Goal: Information Seeking & Learning: Learn about a topic

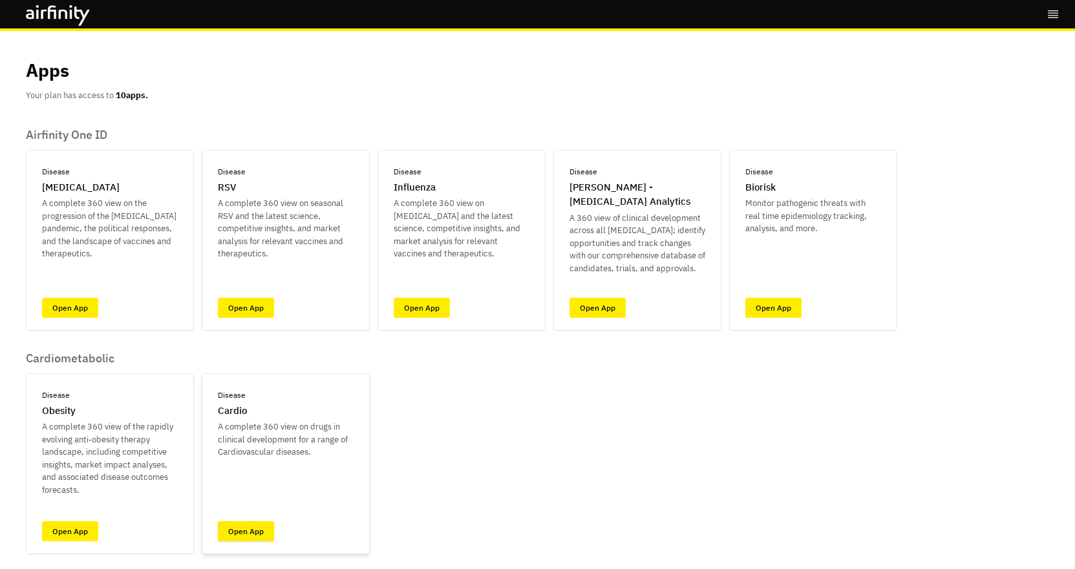
click at [249, 536] on link "Open App" at bounding box center [246, 532] width 56 height 20
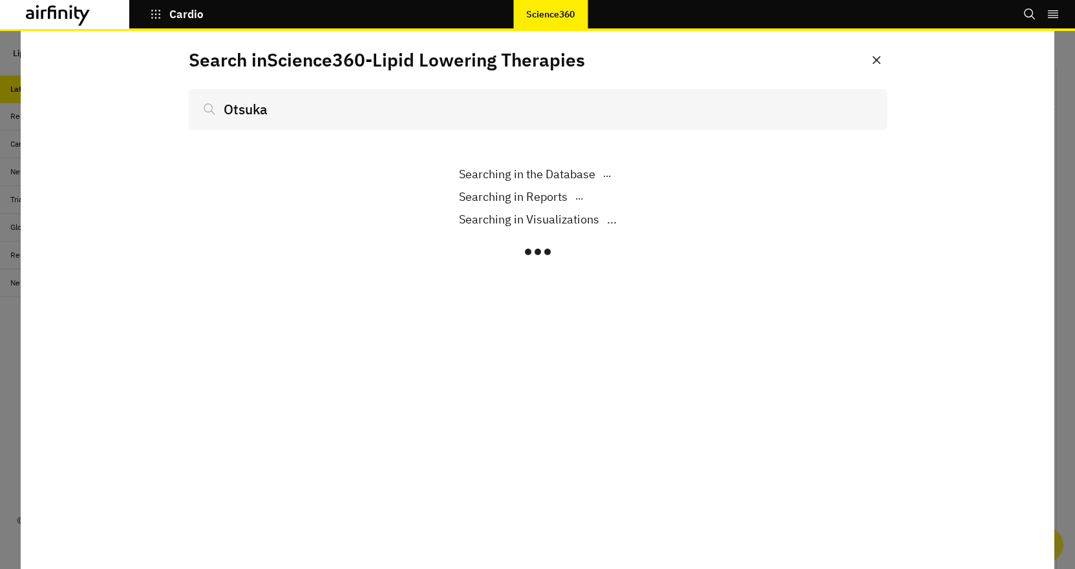
type input "Otsuka"
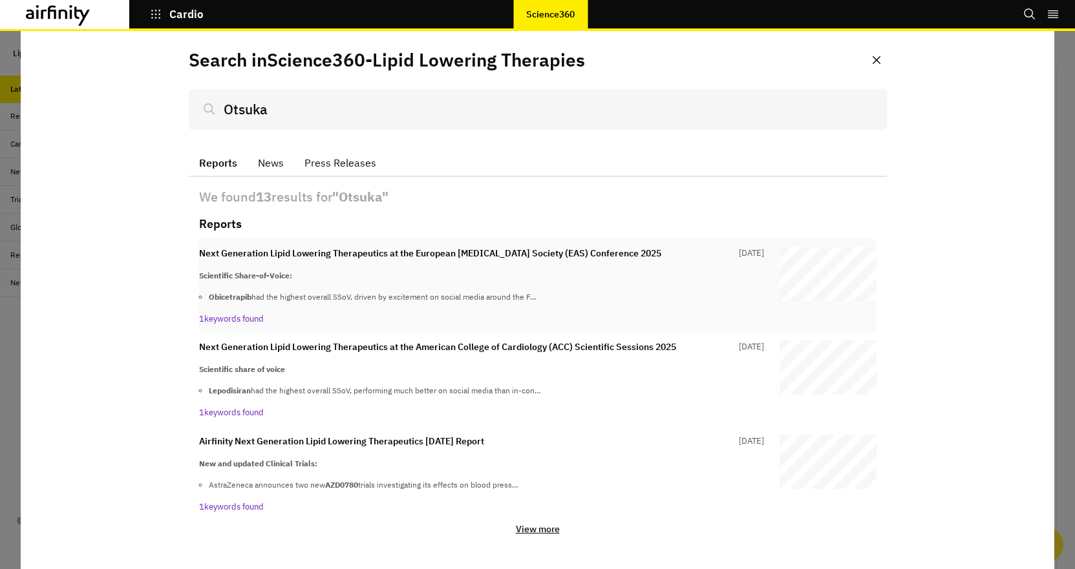
click at [605, 255] on p "Next Generation Lipid Lowering Therapeutics at the European [MEDICAL_DATA] Soci…" at bounding box center [430, 254] width 462 height 14
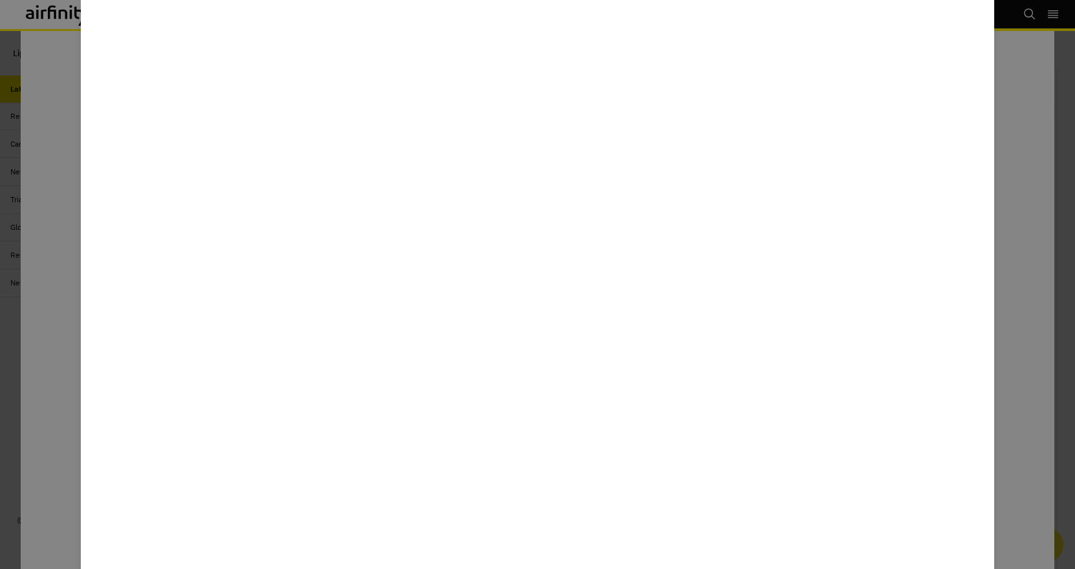
click at [25, 1] on div at bounding box center [537, 284] width 1075 height 569
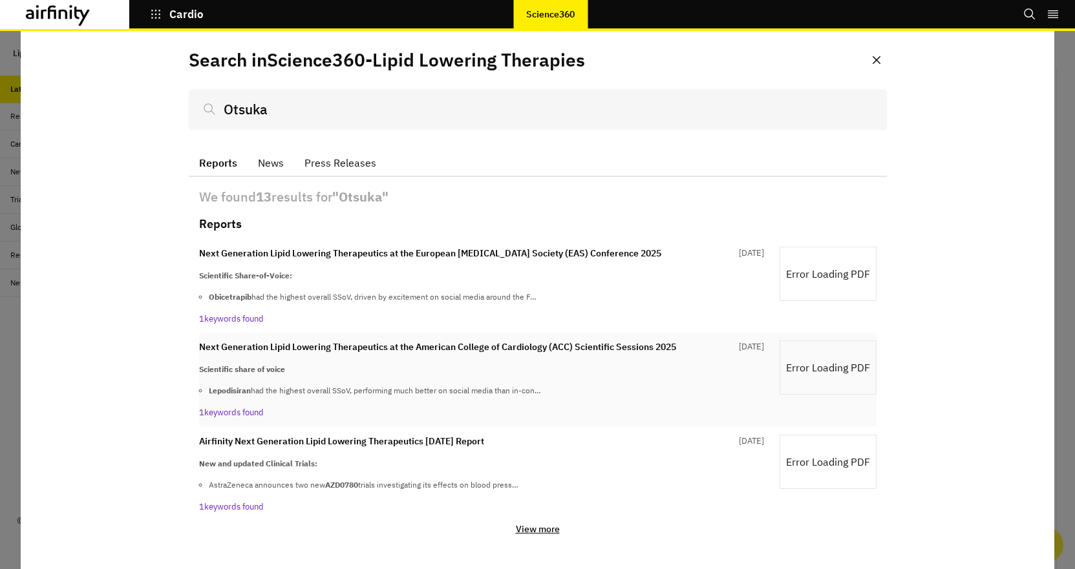
click at [419, 352] on p "Next Generation Lipid Lowering Therapeutics at the American College of Cardiolo…" at bounding box center [437, 348] width 477 height 14
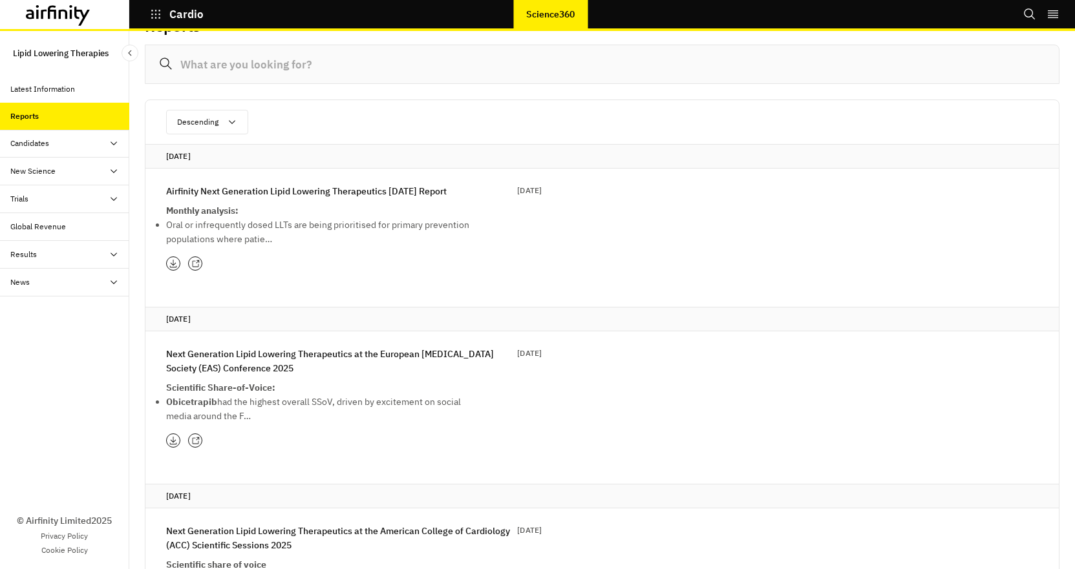
scroll to position [105, 0]
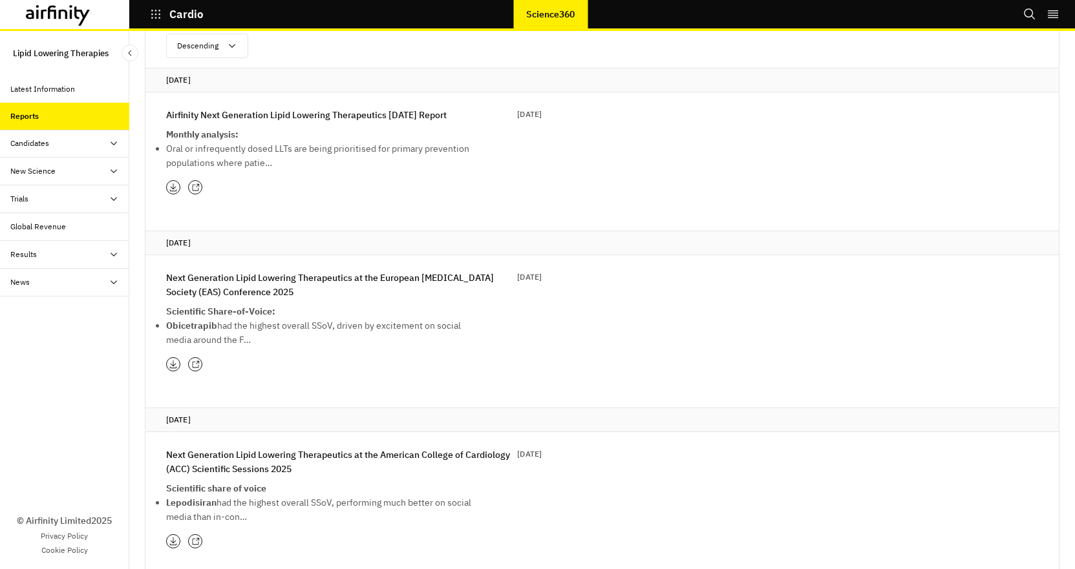
click at [215, 116] on p "Airfinity Next Generation Lipid Lowering Therapeutics June 2025 Report" at bounding box center [306, 115] width 281 height 14
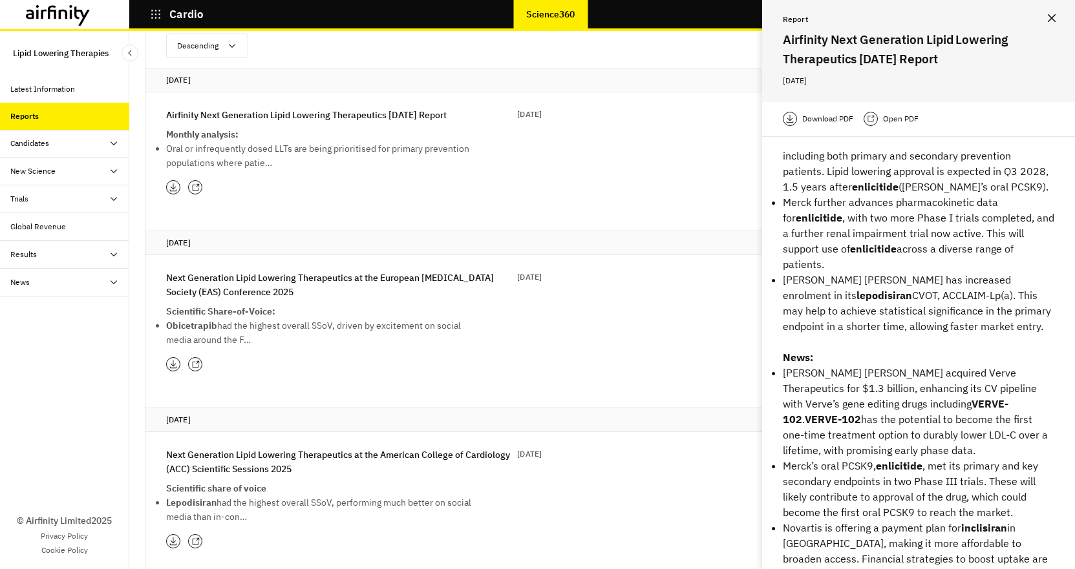
scroll to position [269, 0]
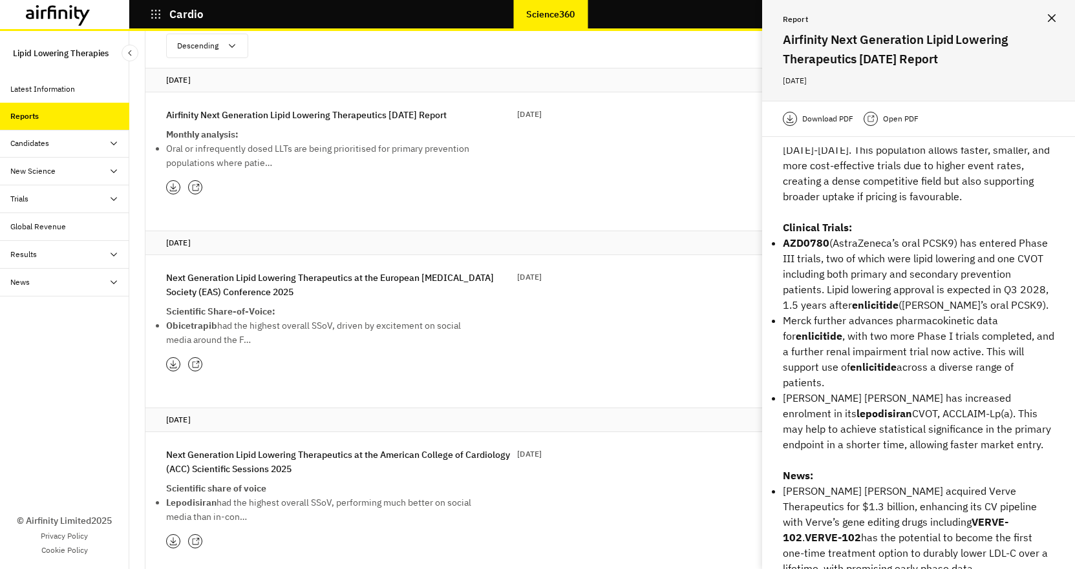
click at [208, 142] on li "Oral or infrequently dosed LLTs are being prioritised for primary prevention po…" at bounding box center [321, 156] width 310 height 28
click at [209, 119] on p "Airfinity Next Generation Lipid Lowering Therapeutics [DATE] Report" at bounding box center [306, 115] width 281 height 14
click at [172, 183] on icon at bounding box center [173, 187] width 9 height 10
click at [172, 187] on icon at bounding box center [173, 187] width 9 height 10
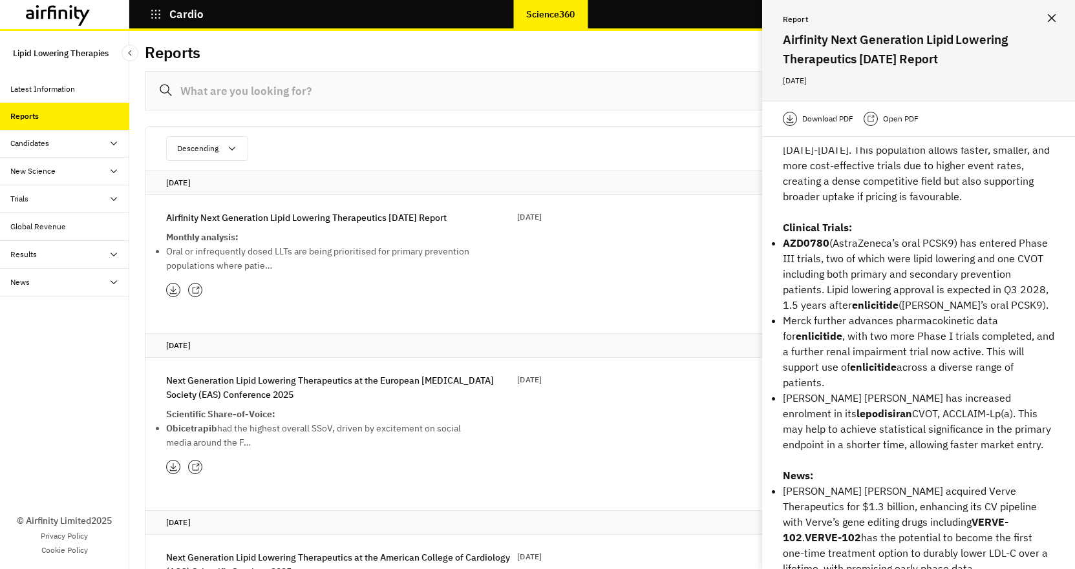
scroll to position [0, 0]
click at [98, 203] on div "Trials" at bounding box center [69, 199] width 119 height 12
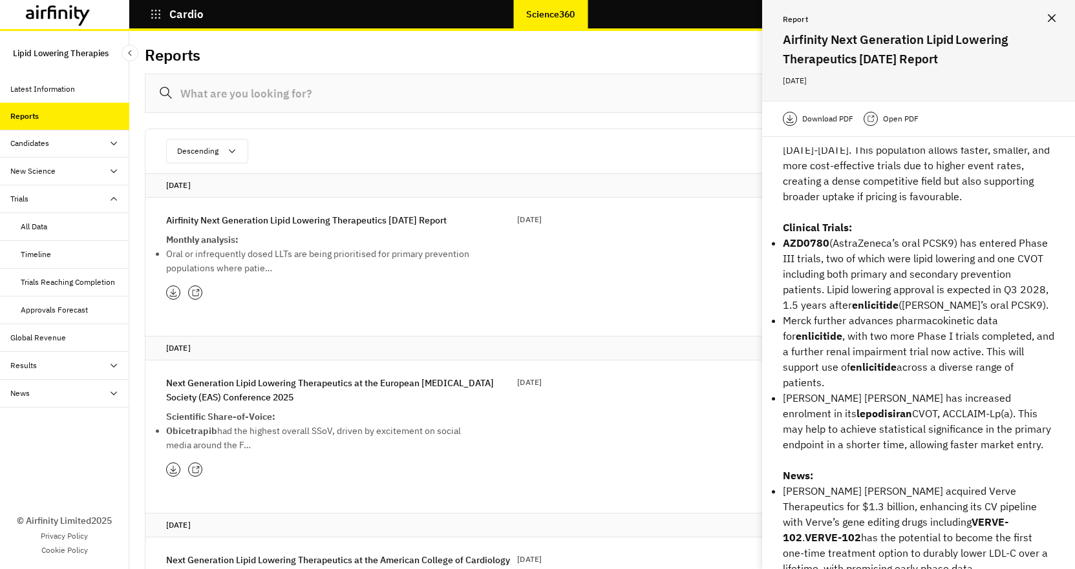
click at [56, 222] on div "All Data" at bounding box center [75, 227] width 109 height 12
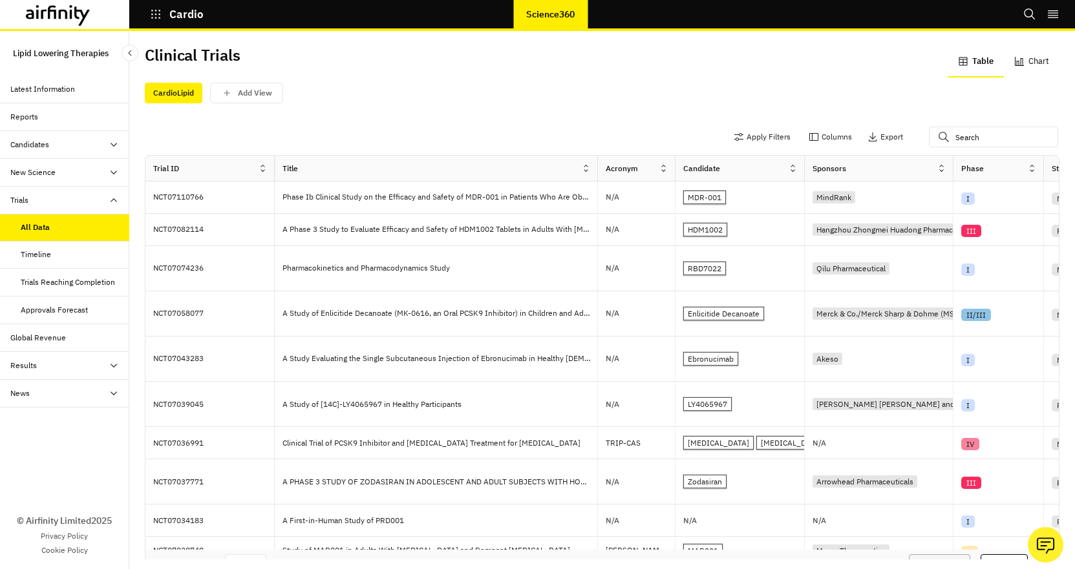
click at [39, 337] on div "Global Revenue" at bounding box center [38, 338] width 56 height 12
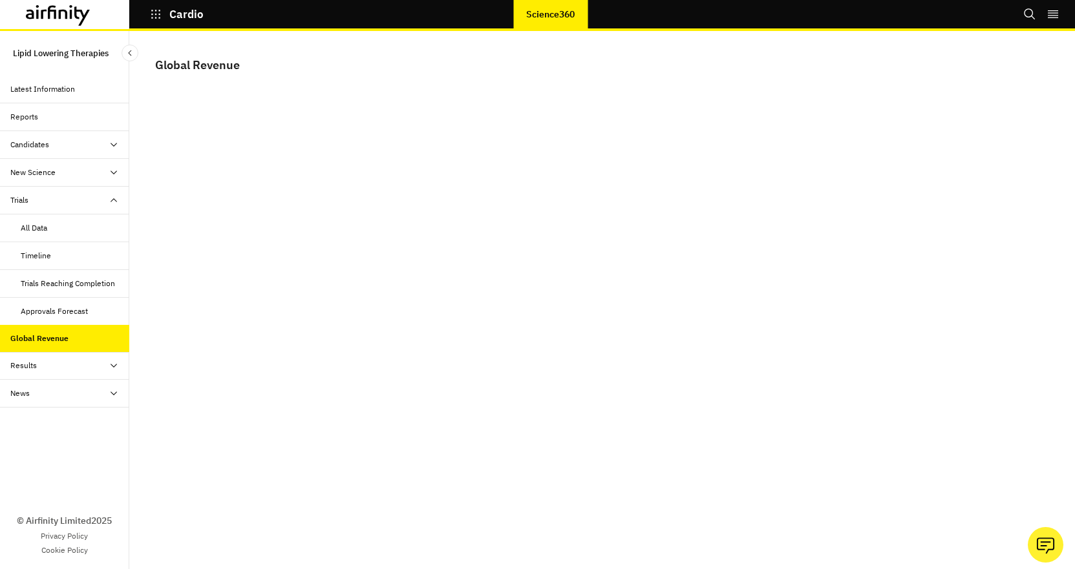
click at [79, 360] on div "Results" at bounding box center [69, 366] width 119 height 12
click at [68, 399] on div "Lipid-lowering efficacy" at bounding box center [60, 394] width 79 height 12
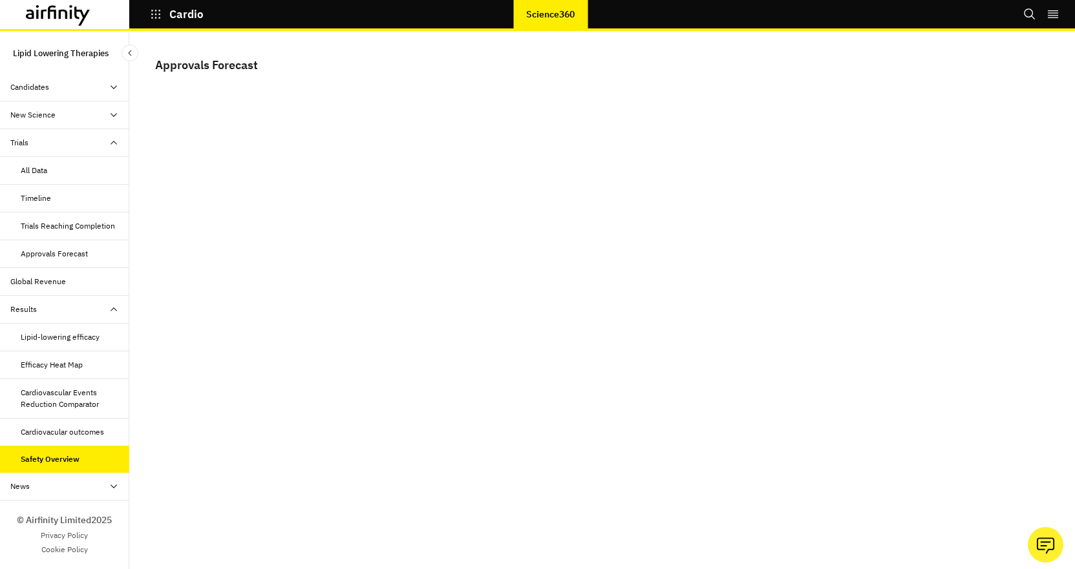
scroll to position [69, 0]
click at [51, 485] on div "News" at bounding box center [69, 487] width 119 height 12
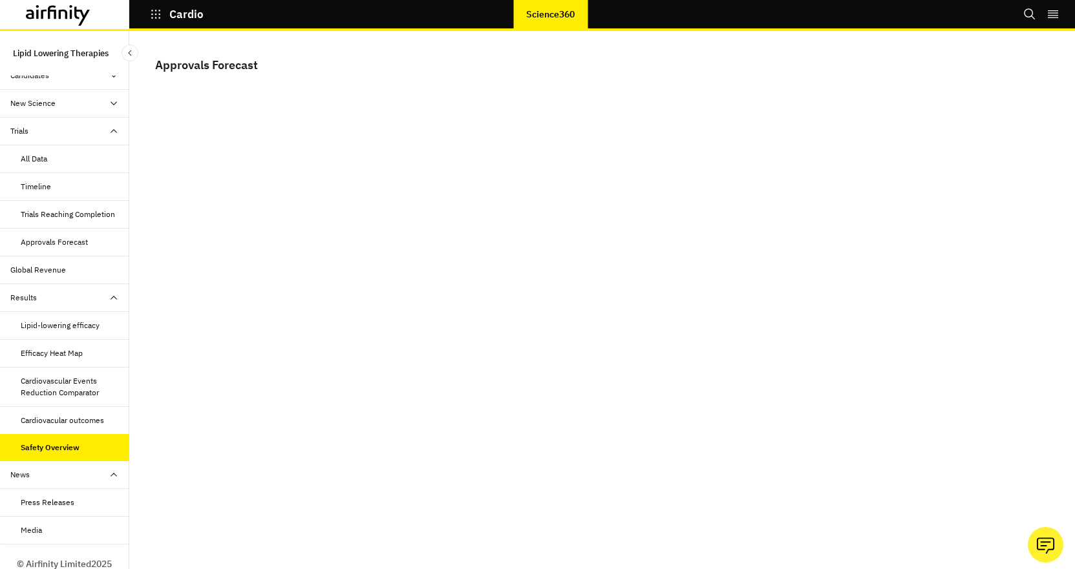
scroll to position [72, 0]
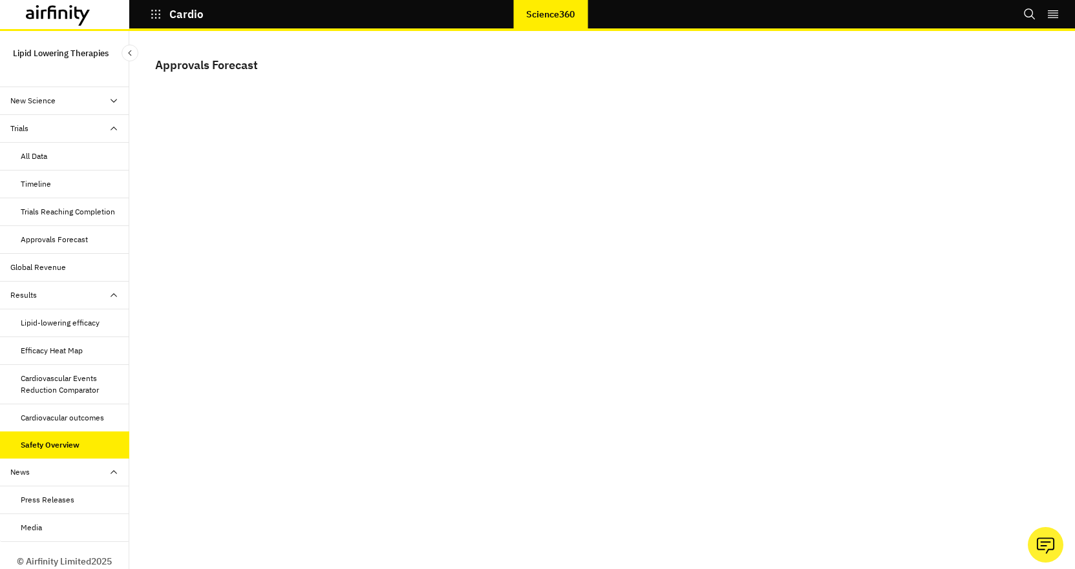
click at [43, 506] on div "Press Releases" at bounding box center [48, 500] width 54 height 12
